Goal: Task Accomplishment & Management: Manage account settings

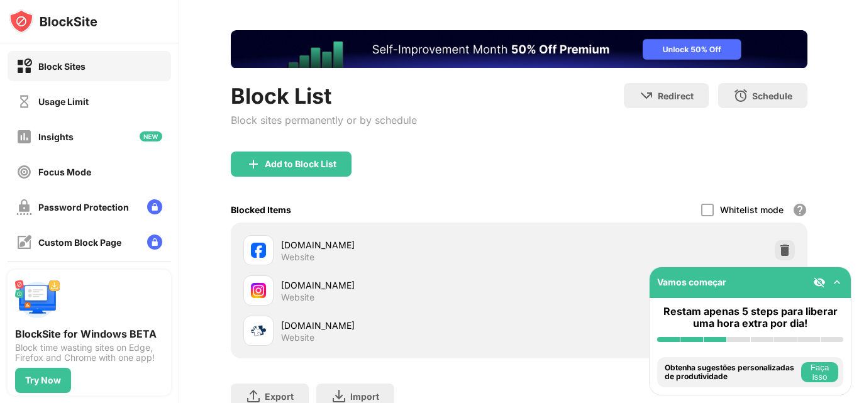
scroll to position [147, 0]
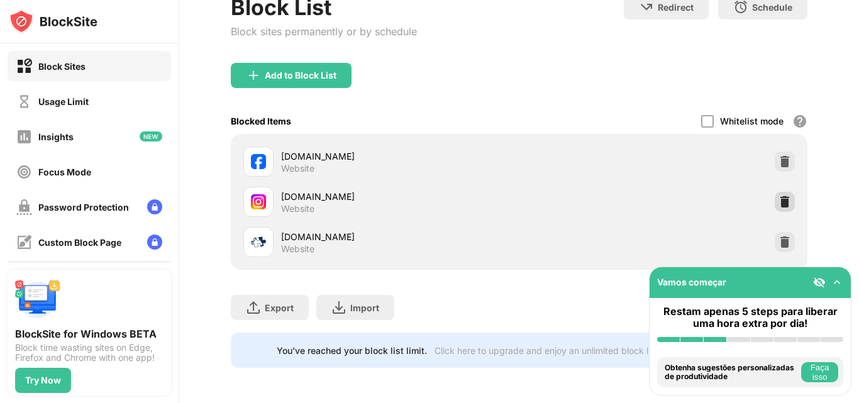
click at [779, 196] on img at bounding box center [785, 202] width 13 height 13
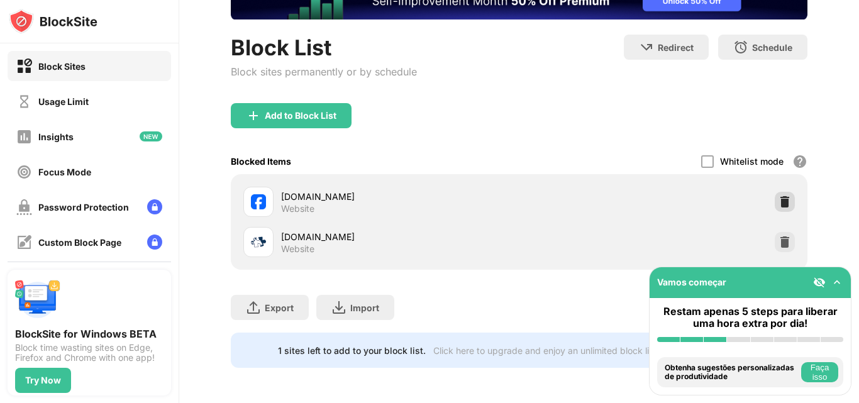
click at [779, 196] on img at bounding box center [785, 202] width 13 height 13
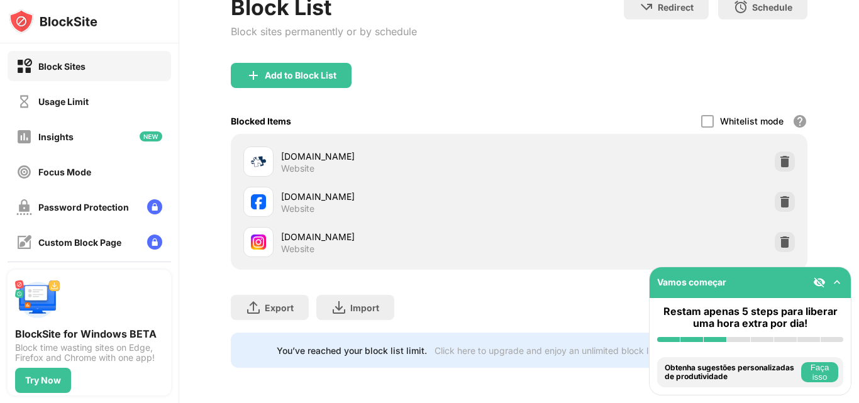
scroll to position [0, 0]
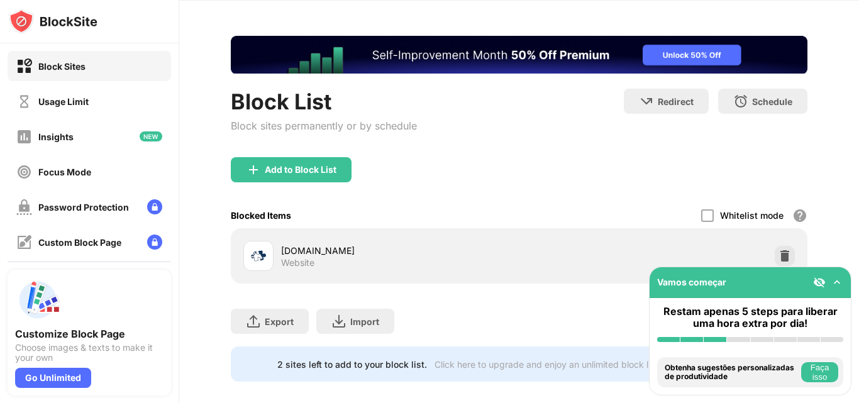
scroll to position [66, 0]
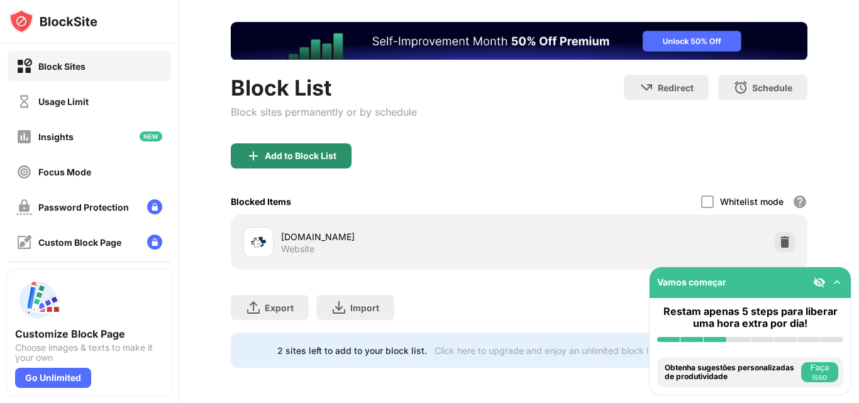
click at [308, 151] on div "Add to Block List" at bounding box center [301, 156] width 72 height 10
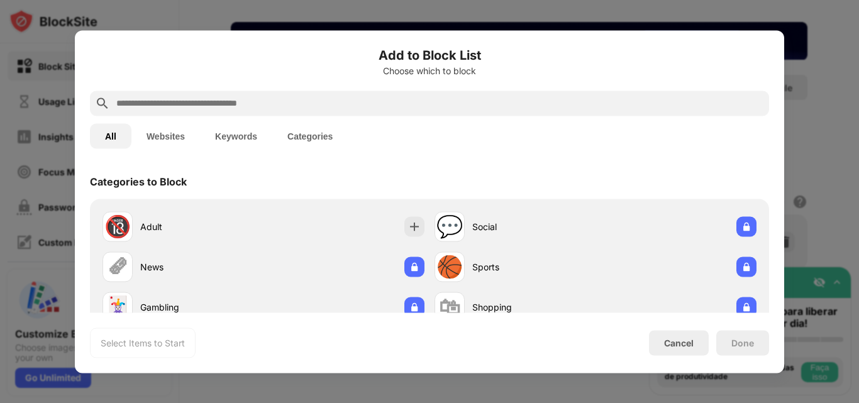
click at [324, 101] on input "text" at bounding box center [439, 103] width 649 height 15
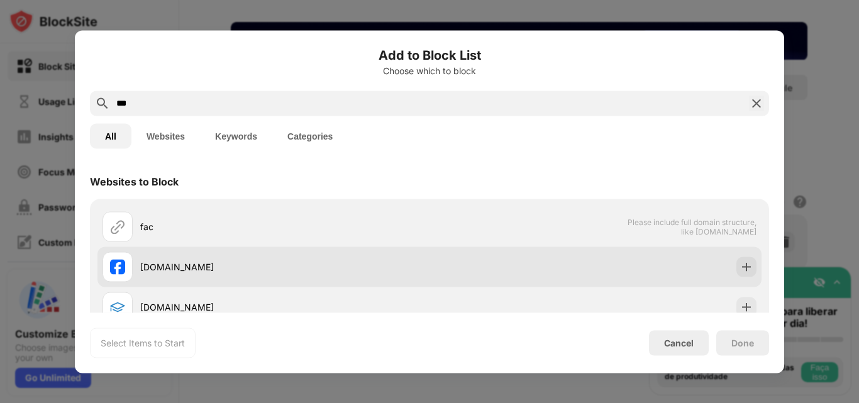
type input "***"
click at [208, 275] on div "[DOMAIN_NAME]" at bounding box center [266, 267] width 327 height 30
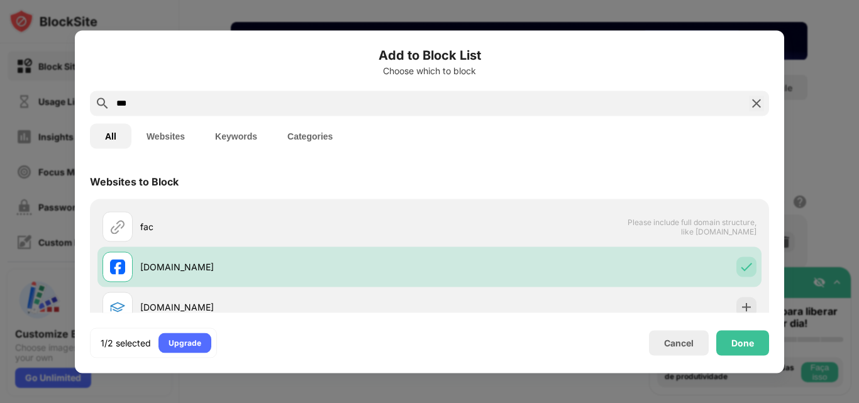
drag, startPoint x: 138, startPoint y: 102, endPoint x: 97, endPoint y: 104, distance: 41.6
click at [97, 103] on div "***" at bounding box center [429, 103] width 679 height 25
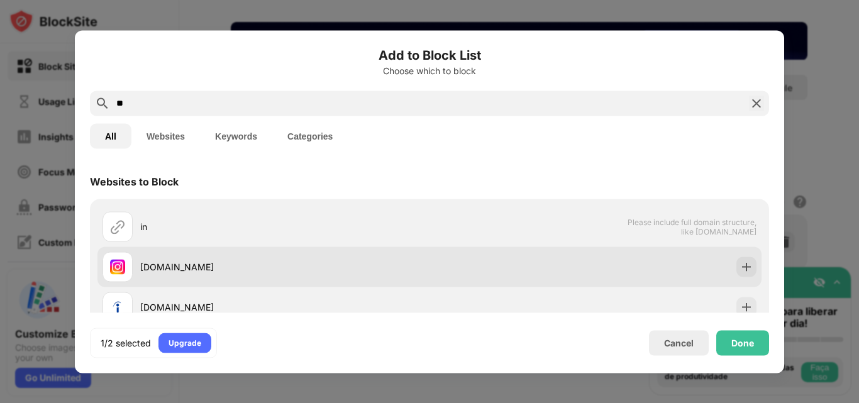
type input "**"
click at [236, 271] on div "[DOMAIN_NAME]" at bounding box center [284, 266] width 289 height 13
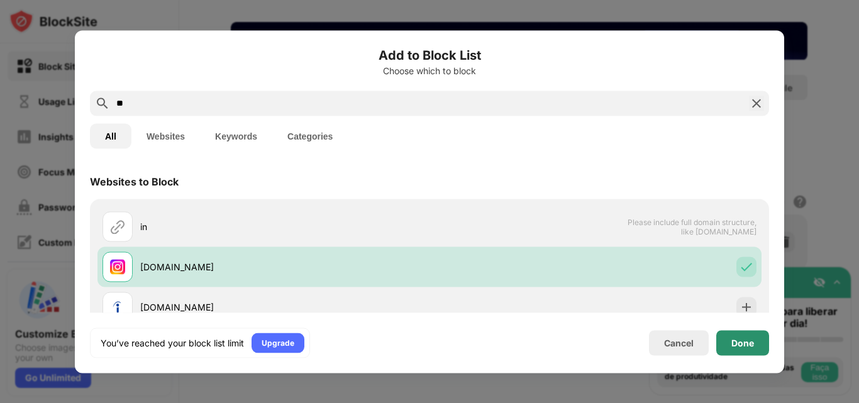
click at [748, 345] on div "Done" at bounding box center [743, 343] width 23 height 10
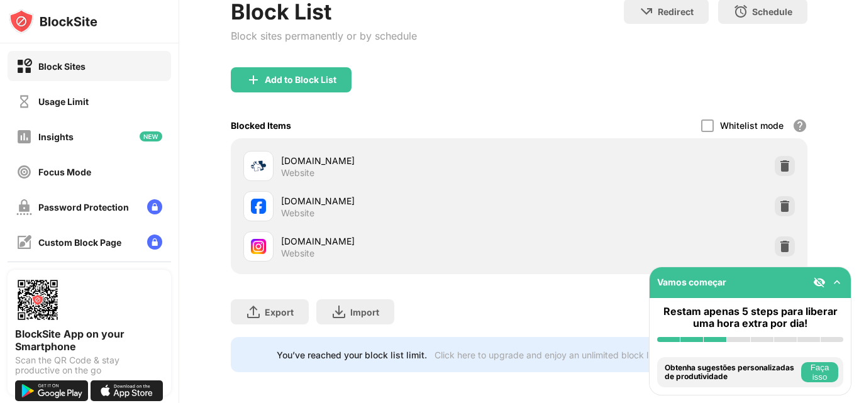
scroll to position [147, 0]
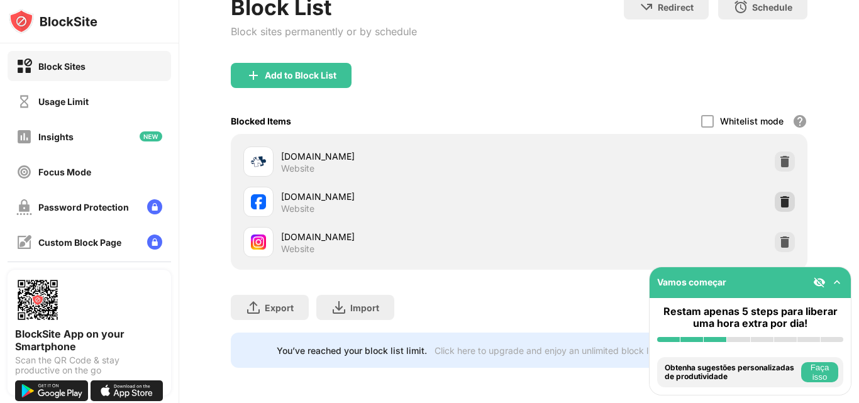
click at [779, 196] on img at bounding box center [785, 202] width 13 height 13
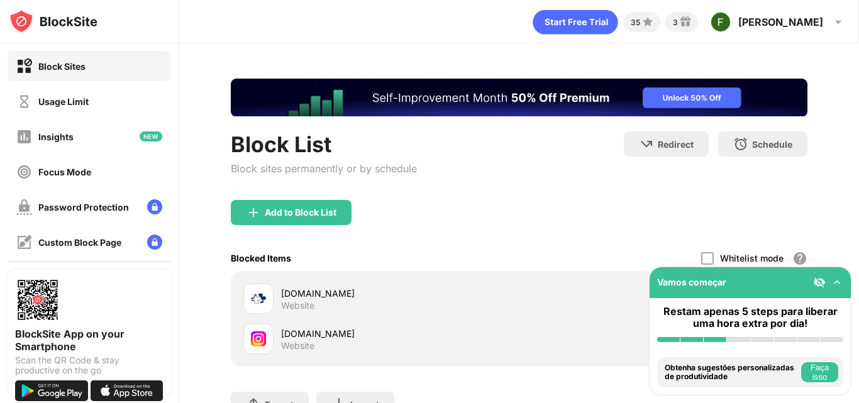
scroll to position [106, 0]
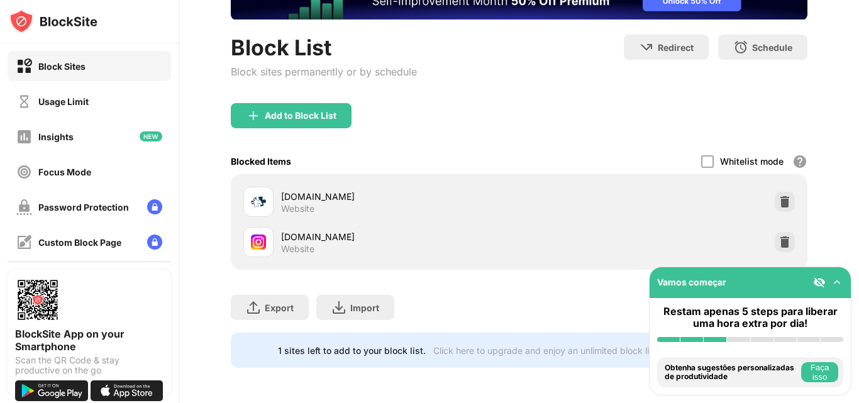
click at [335, 103] on div "Add to Block List" at bounding box center [291, 115] width 121 height 25
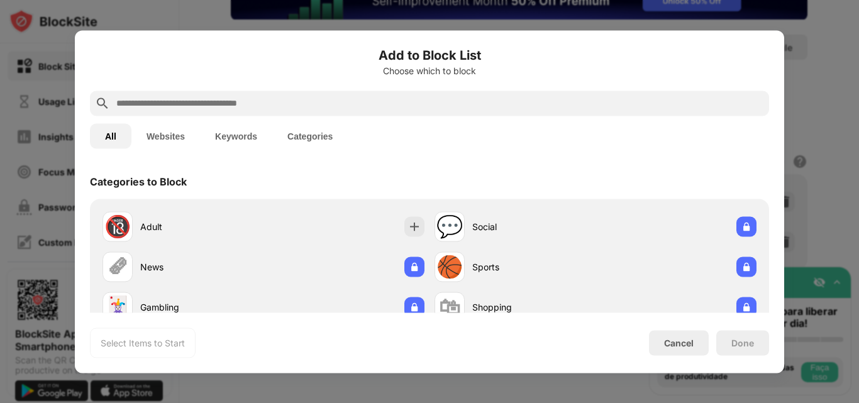
click at [299, 100] on input "text" at bounding box center [439, 103] width 649 height 15
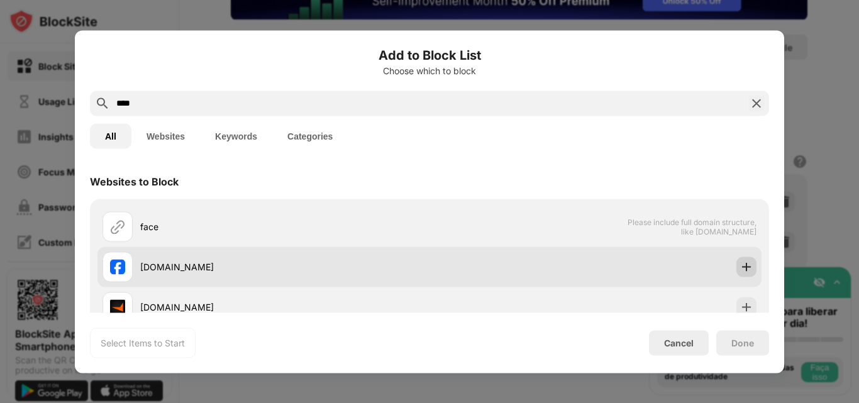
type input "****"
click at [740, 269] on img at bounding box center [746, 266] width 13 height 13
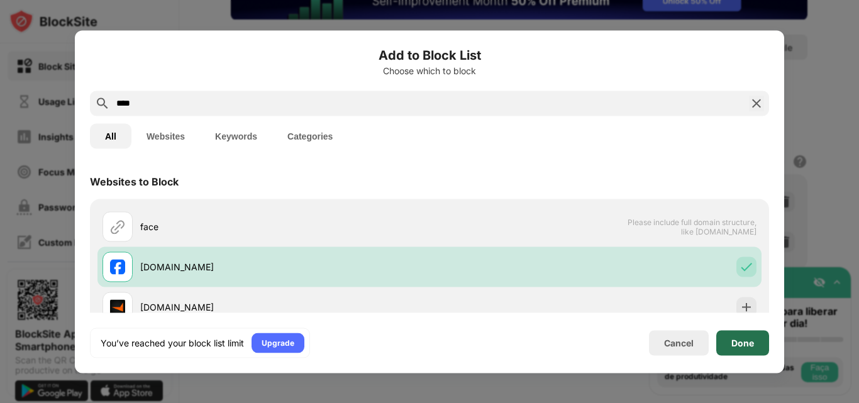
click at [745, 346] on div "Done" at bounding box center [743, 343] width 23 height 10
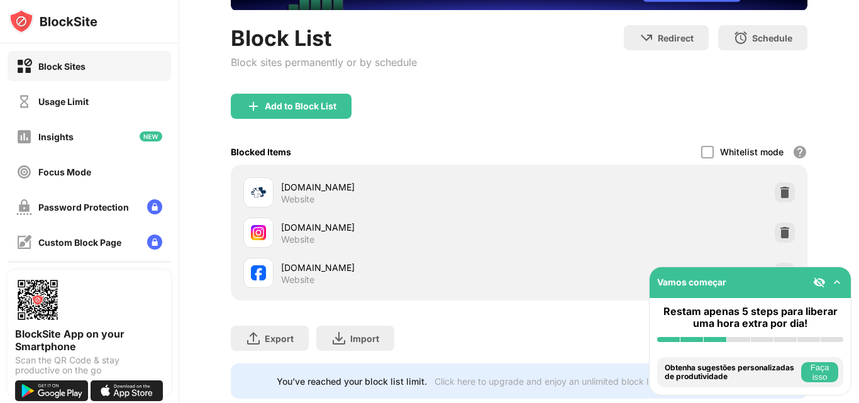
click at [839, 282] on img at bounding box center [837, 282] width 13 height 13
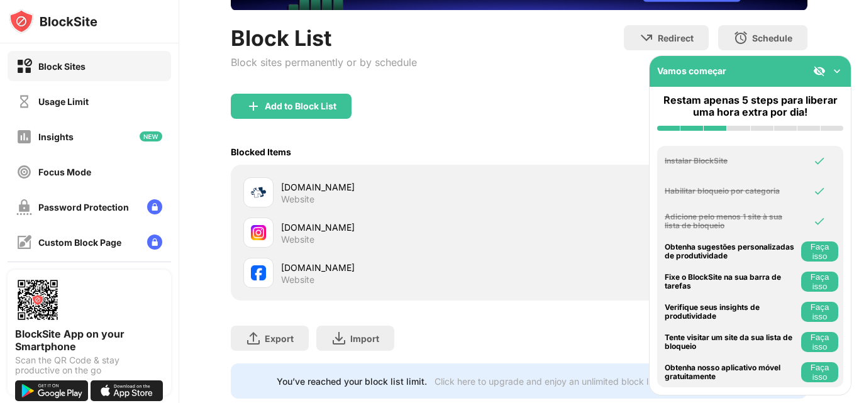
click at [836, 73] on img at bounding box center [837, 71] width 13 height 13
